Goal: Navigation & Orientation: Find specific page/section

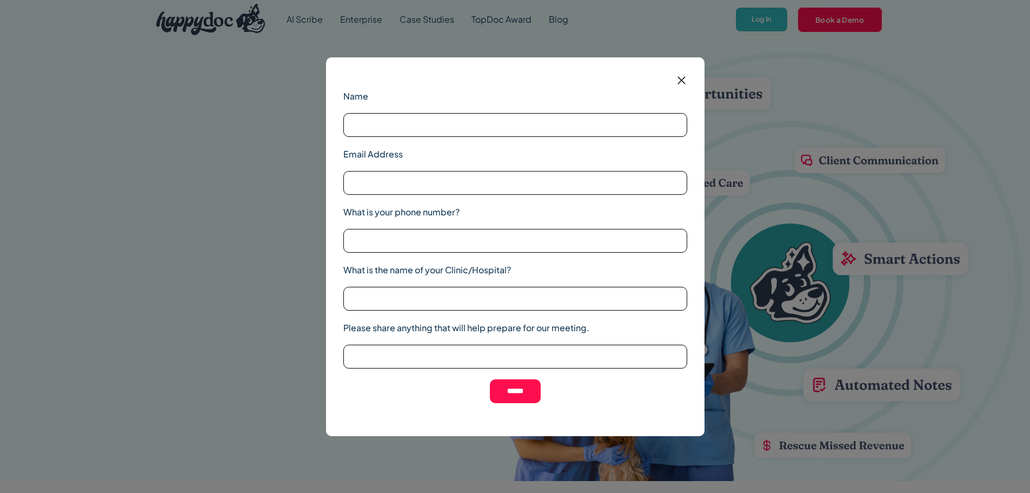
click at [156, 7] on img at bounding box center [210, 19] width 109 height 31
click at [391, 24] on link "Case Studies" at bounding box center [427, 19] width 72 height 39
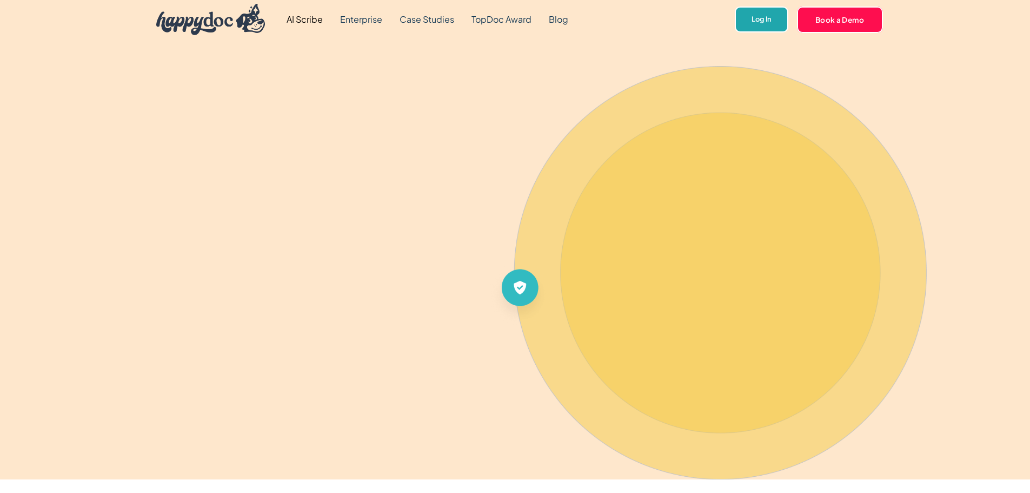
click at [735, 33] on link "Log In" at bounding box center [762, 19] width 54 height 27
